Goal: Information Seeking & Learning: Learn about a topic

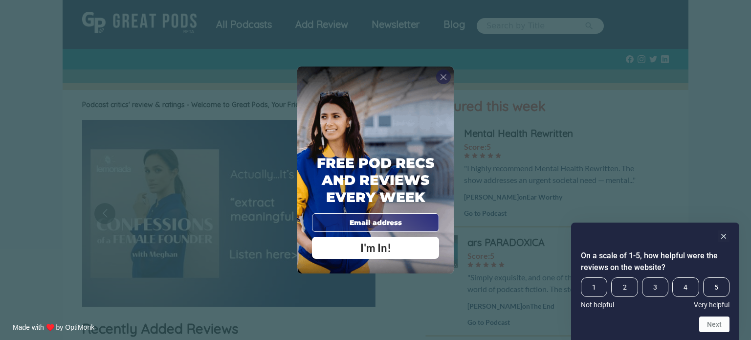
click at [435, 76] on div "Free Pod Recs and Reviews every week I'm In!" at bounding box center [375, 169] width 156 height 207
click at [441, 76] on span "X" at bounding box center [443, 77] width 7 height 10
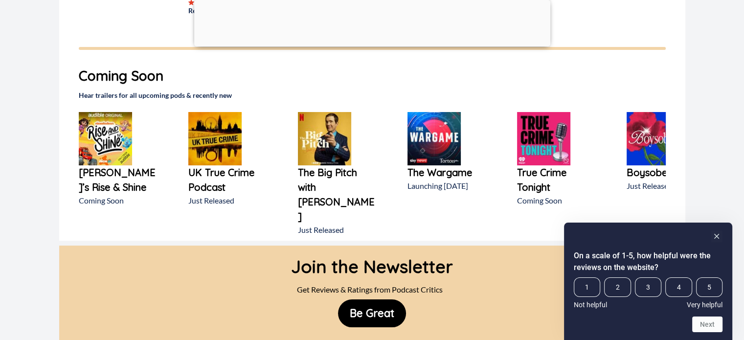
scroll to position [576, 0]
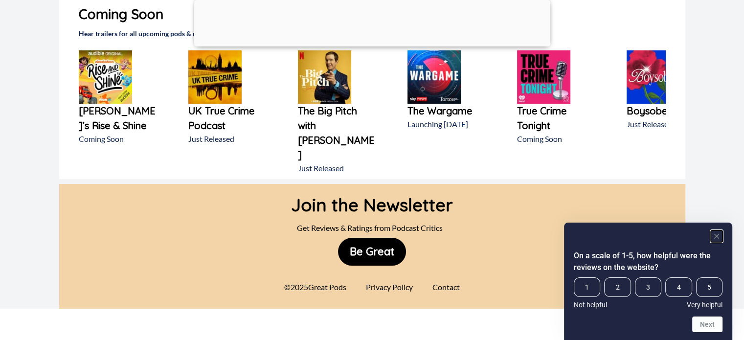
click at [716, 235] on icon "Hide survey" at bounding box center [716, 236] width 5 height 5
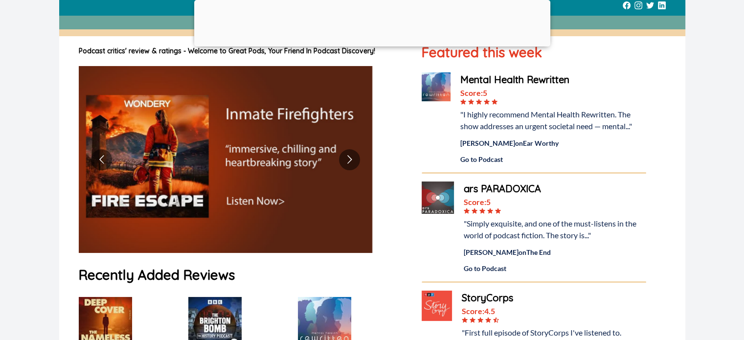
scroll to position [0, 0]
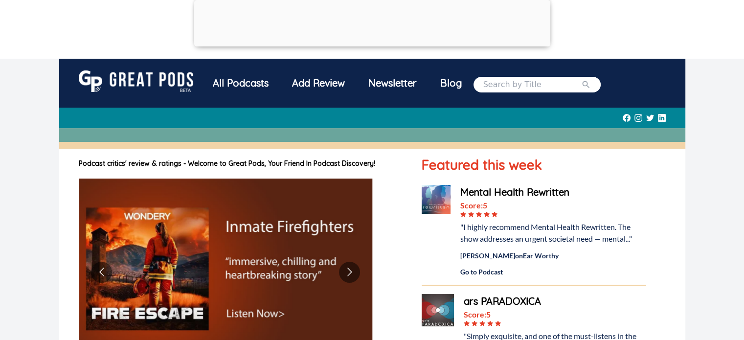
click at [451, 87] on div "Blog" at bounding box center [450, 82] width 45 height 25
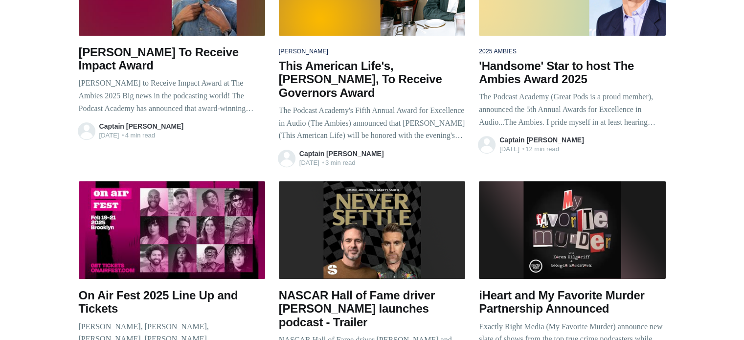
scroll to position [587, 0]
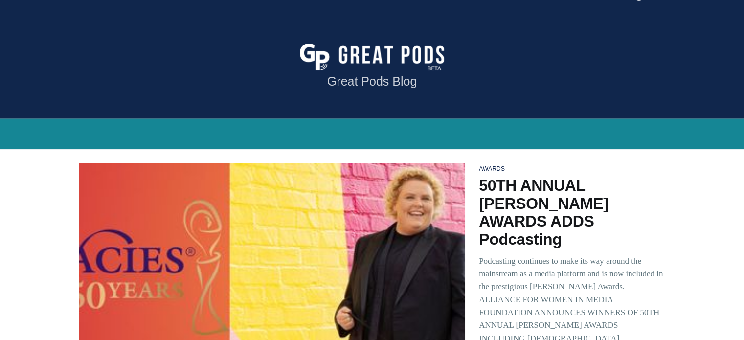
scroll to position [0, 0]
